Goal: Information Seeking & Learning: Check status

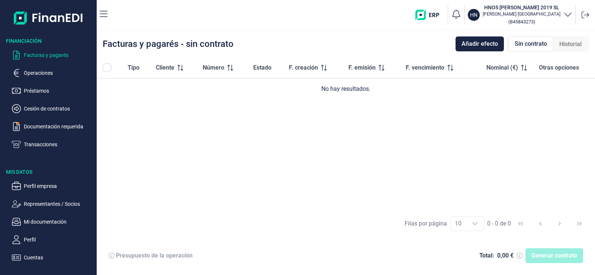
click at [67, 125] on p "Documentación requerida" at bounding box center [59, 126] width 70 height 9
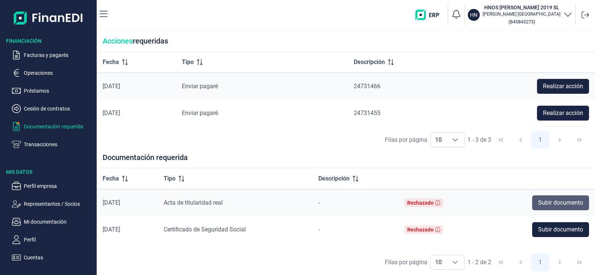
click at [540, 201] on span "Subir documento" at bounding box center [560, 202] width 45 height 9
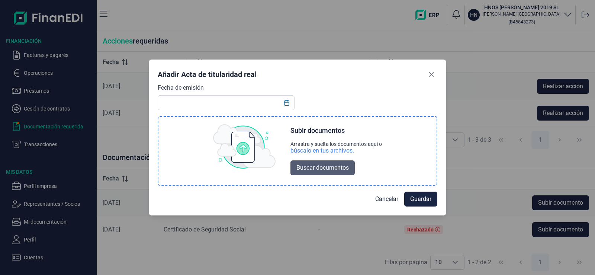
click at [346, 171] on span "Buscar documentos" at bounding box center [323, 167] width 52 height 9
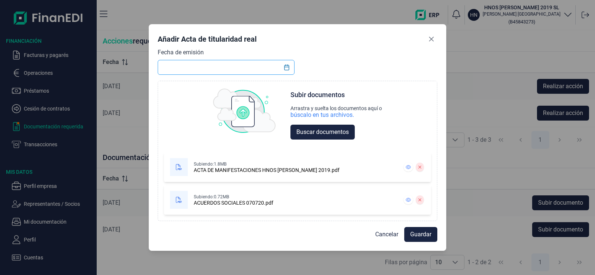
click at [205, 64] on input "text" at bounding box center [226, 67] width 137 height 15
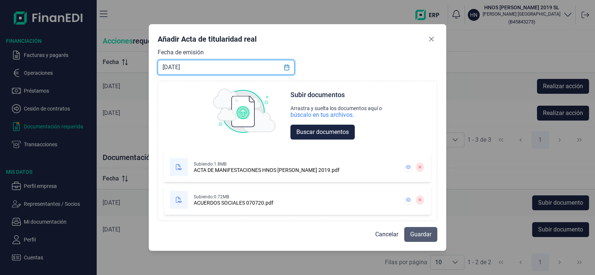
type input "[DATE]"
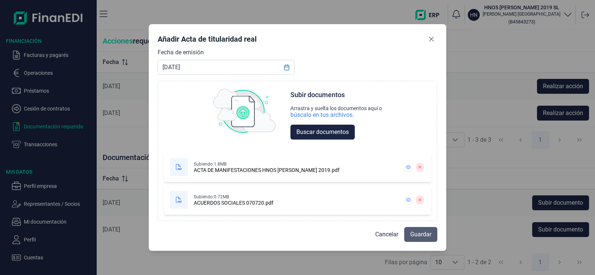
click at [436, 234] on button "Guardar" at bounding box center [420, 234] width 33 height 15
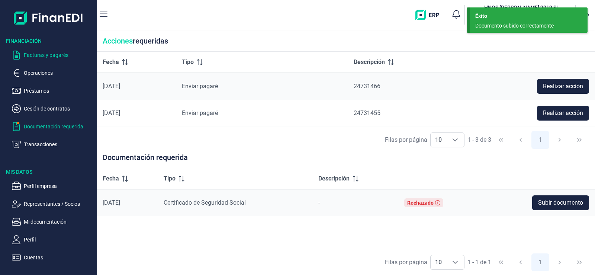
click at [48, 55] on p "Facturas y pagarés" at bounding box center [59, 55] width 70 height 9
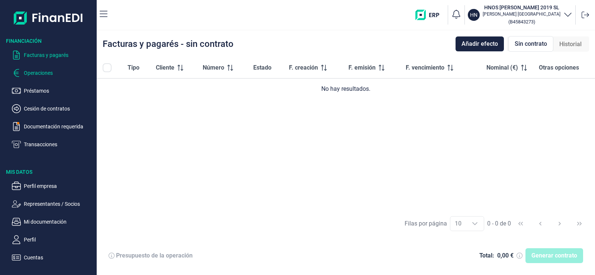
click at [56, 73] on p "Operaciones" at bounding box center [59, 72] width 70 height 9
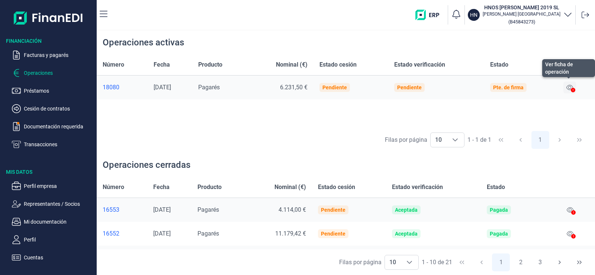
click at [570, 85] on icon at bounding box center [570, 87] width 7 height 6
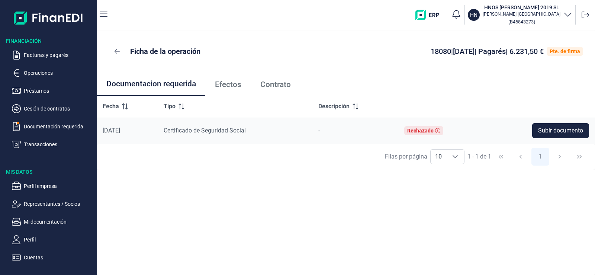
click at [221, 86] on span "Efectos" at bounding box center [228, 85] width 26 height 8
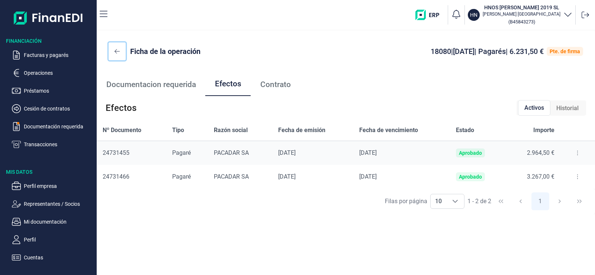
click at [118, 49] on icon at bounding box center [117, 51] width 5 height 6
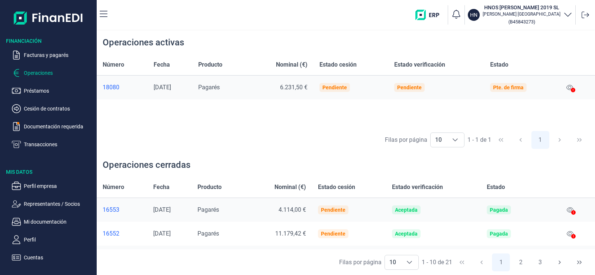
click at [573, 88] on icon at bounding box center [573, 90] width 4 height 4
click at [573, 84] on icon at bounding box center [570, 87] width 7 height 6
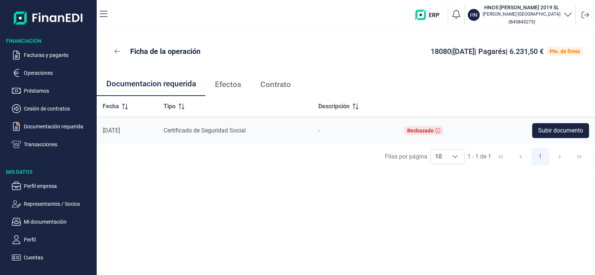
click at [278, 82] on span "Contrato" at bounding box center [275, 85] width 31 height 8
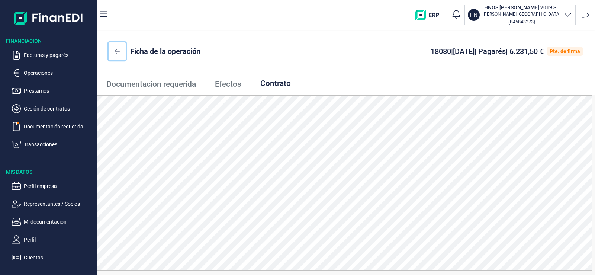
click at [115, 49] on icon at bounding box center [117, 51] width 5 height 6
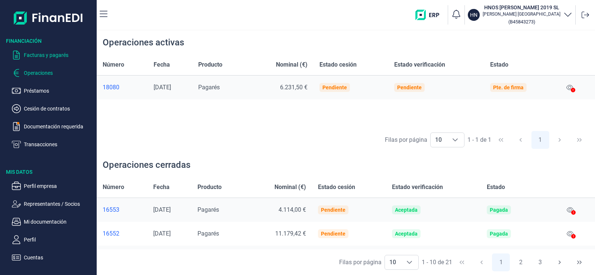
click at [25, 54] on p "Facturas y pagarés" at bounding box center [59, 55] width 70 height 9
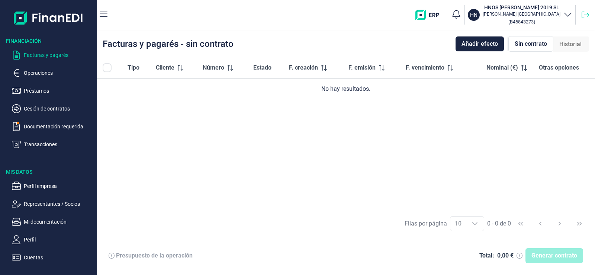
click at [583, 15] on icon at bounding box center [585, 14] width 7 height 7
